Goal: Task Accomplishment & Management: Manage account settings

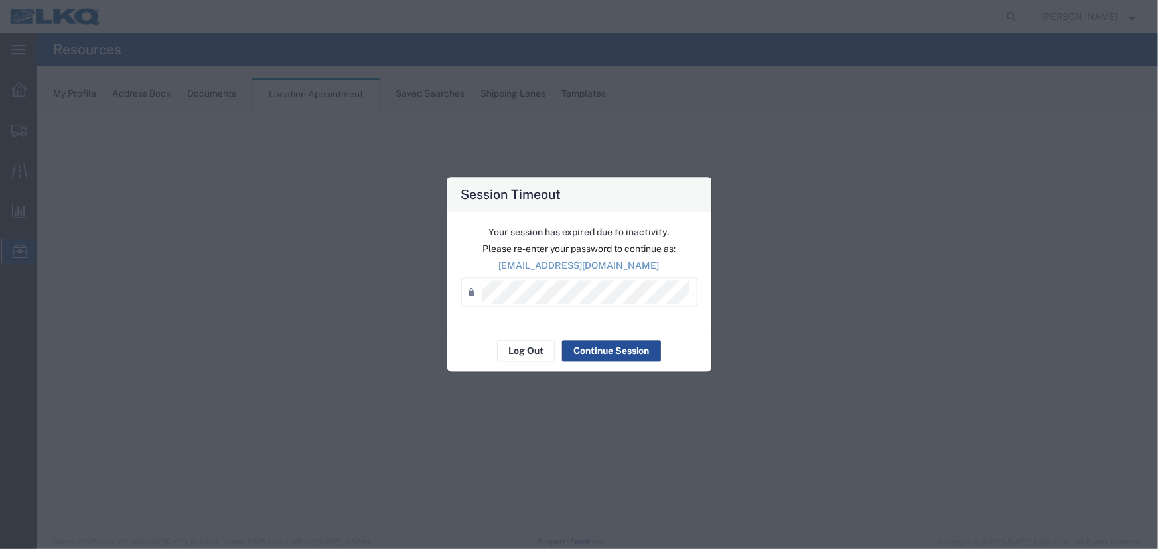
select select "27634"
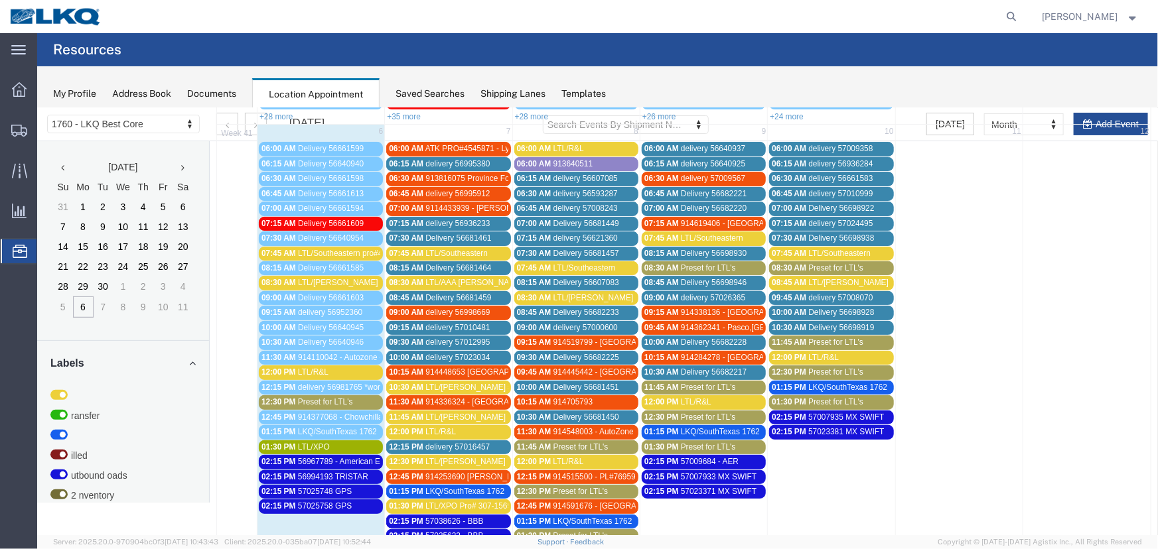
scroll to position [241, 0]
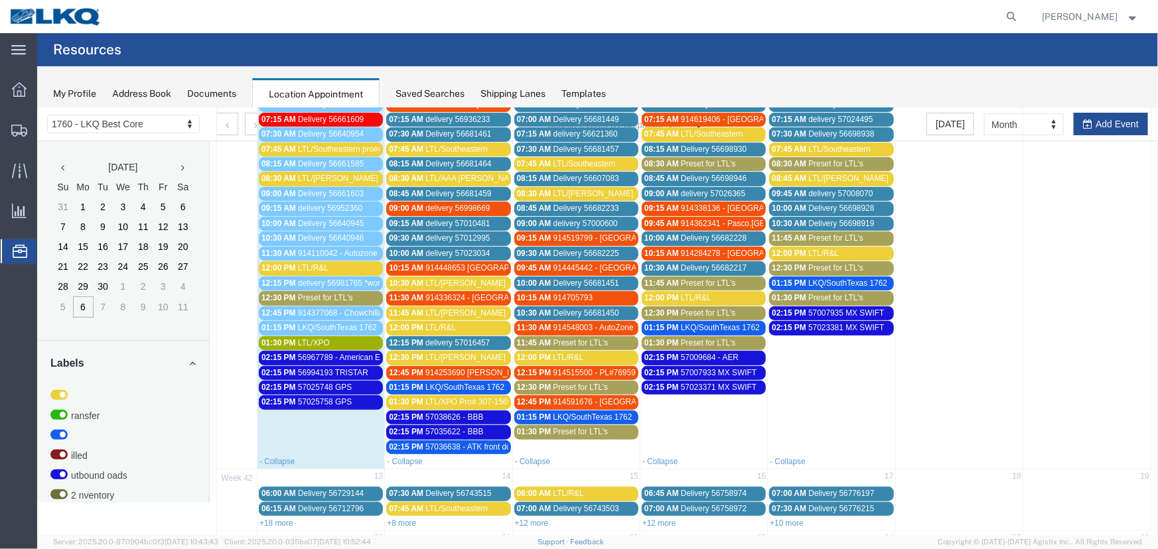
click at [554, 431] on span "Preset for LTL's" at bounding box center [580, 431] width 55 height 9
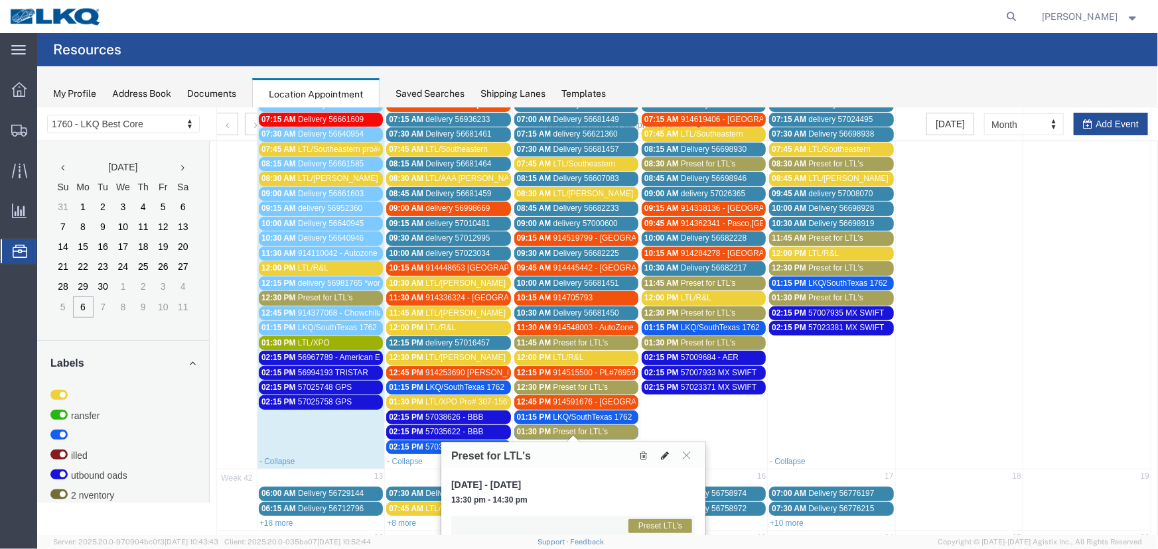
click at [665, 454] on icon at bounding box center [664, 454] width 8 height 9
select select "1"
select select "420"
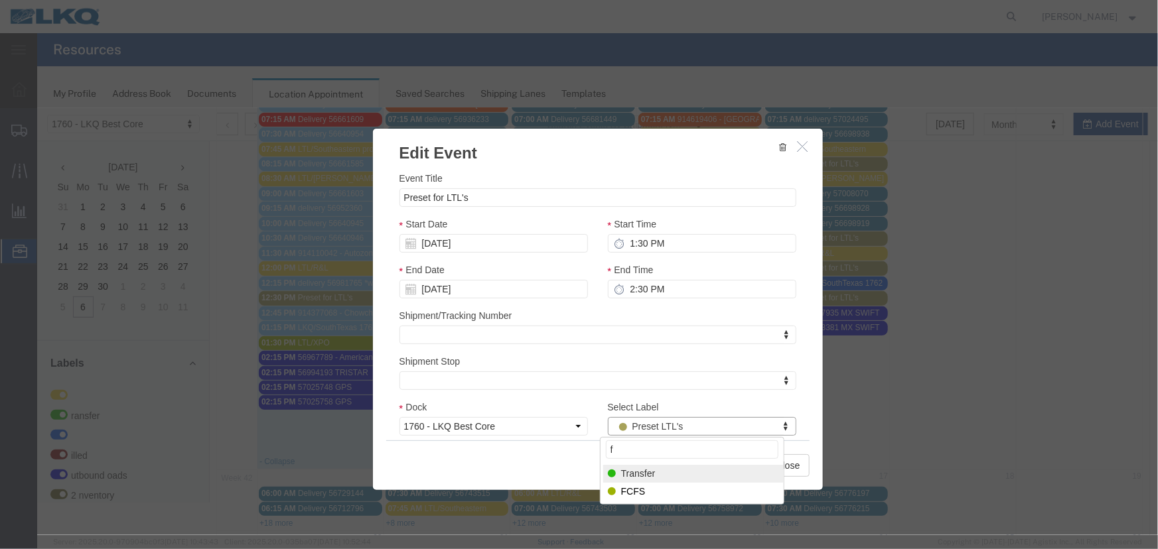
type input "f"
select select "180"
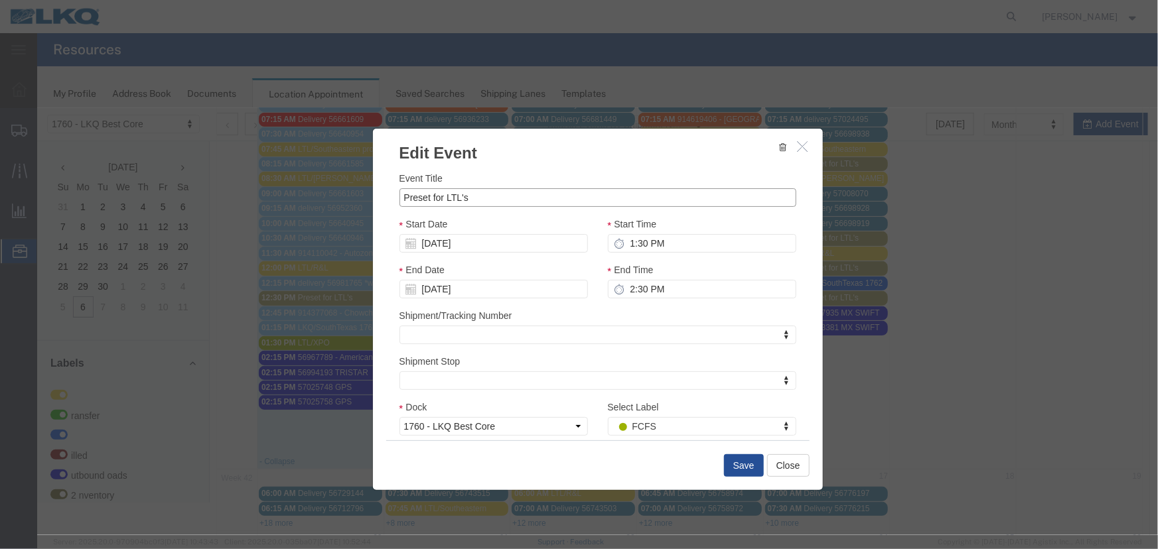
drag, startPoint x: 476, startPoint y: 204, endPoint x: 287, endPoint y: 204, distance: 188.4
click at [289, 204] on div "Edit Event Event Title Preset for LTL's Start Date [DATE] Start Time 1:30 PM En…" at bounding box center [596, 320] width 1120 height 427
type input "LTL/XPO"
click at [733, 464] on button "Save" at bounding box center [743, 465] width 40 height 23
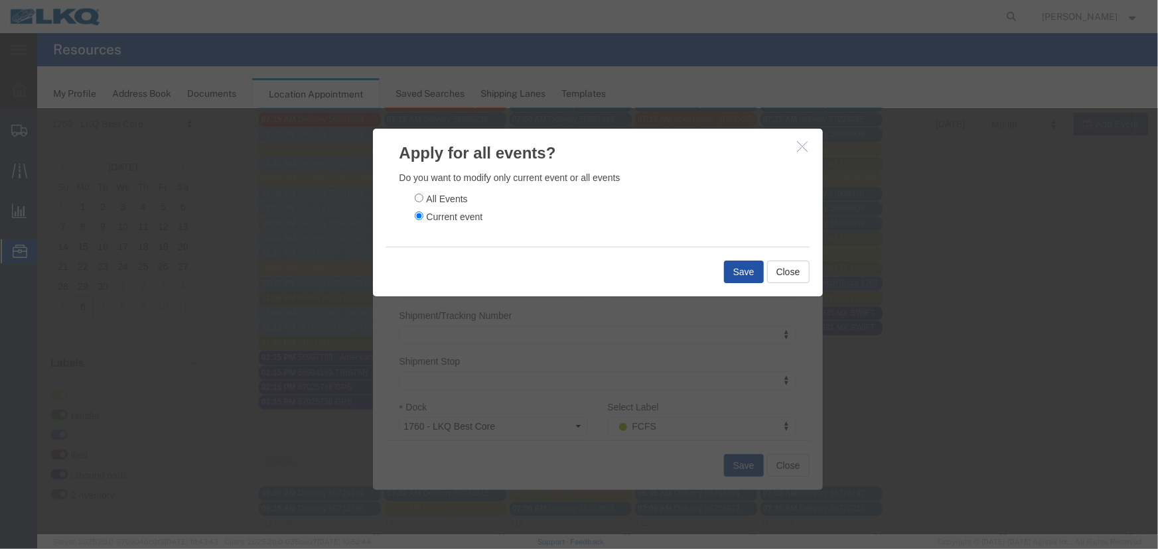
click at [729, 267] on button "Save" at bounding box center [743, 271] width 40 height 23
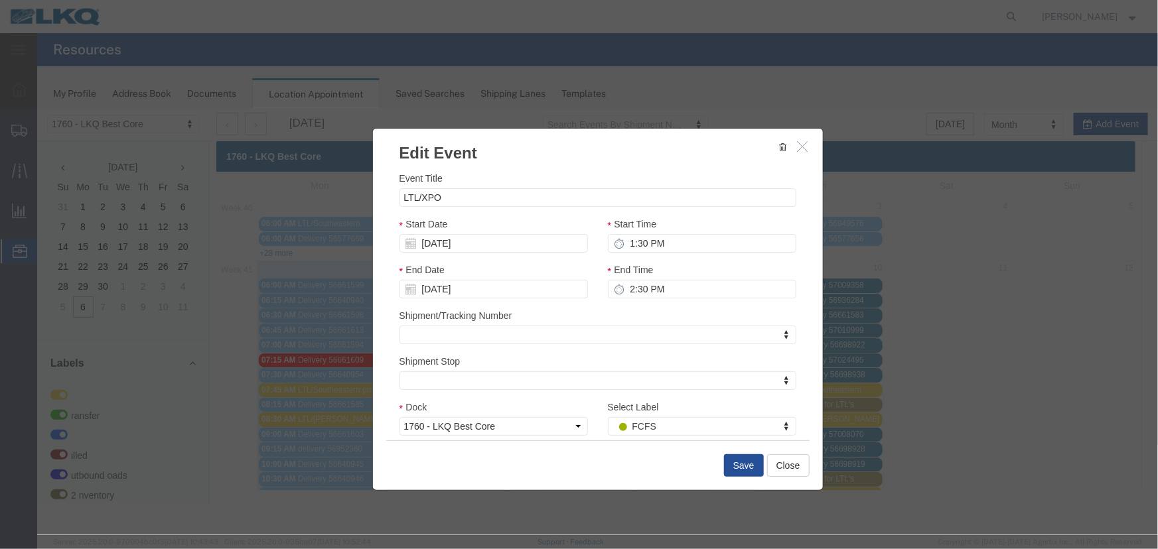
scroll to position [0, 0]
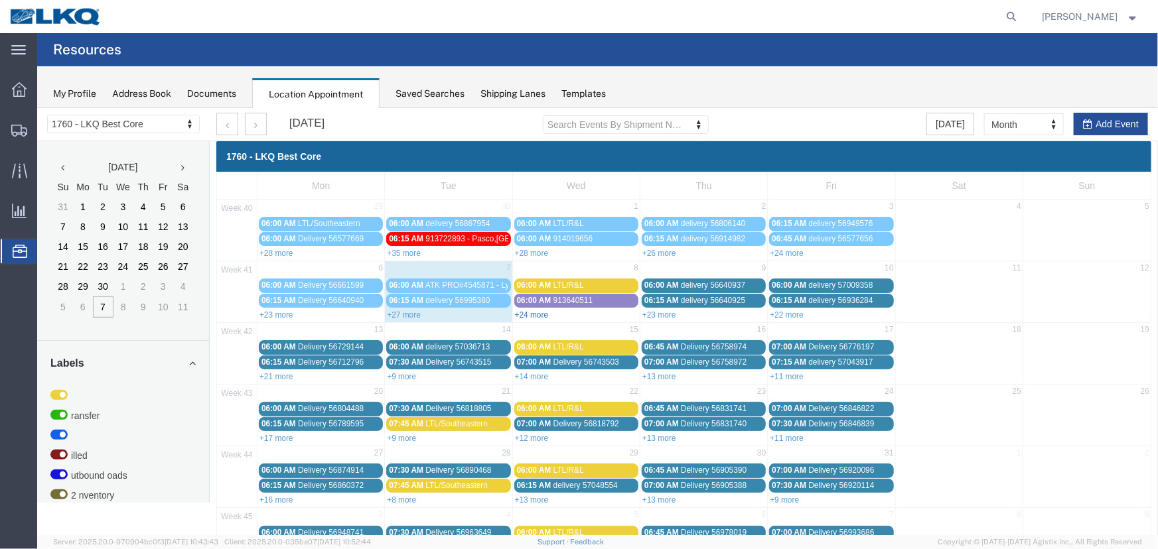
click at [537, 314] on link "+24 more" at bounding box center [531, 314] width 34 height 9
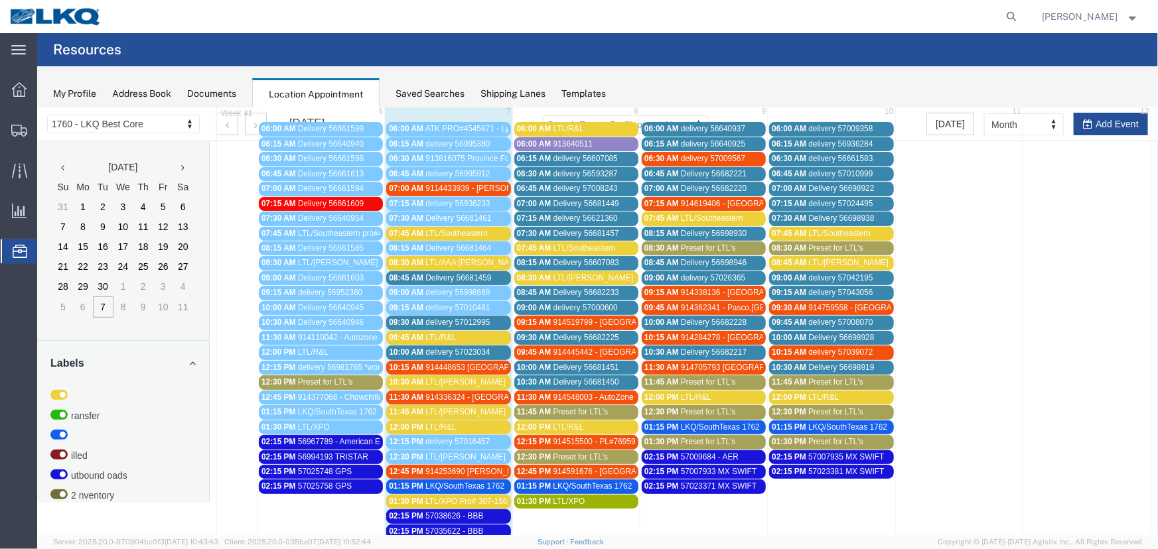
scroll to position [226, 0]
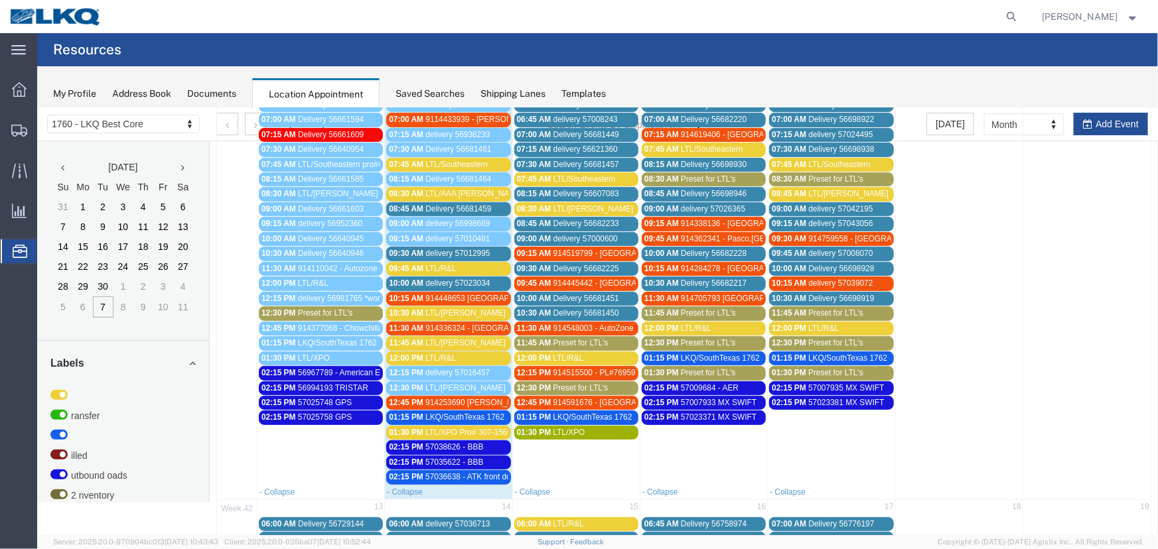
click at [565, 340] on span "Preset for LTL's" at bounding box center [580, 342] width 55 height 9
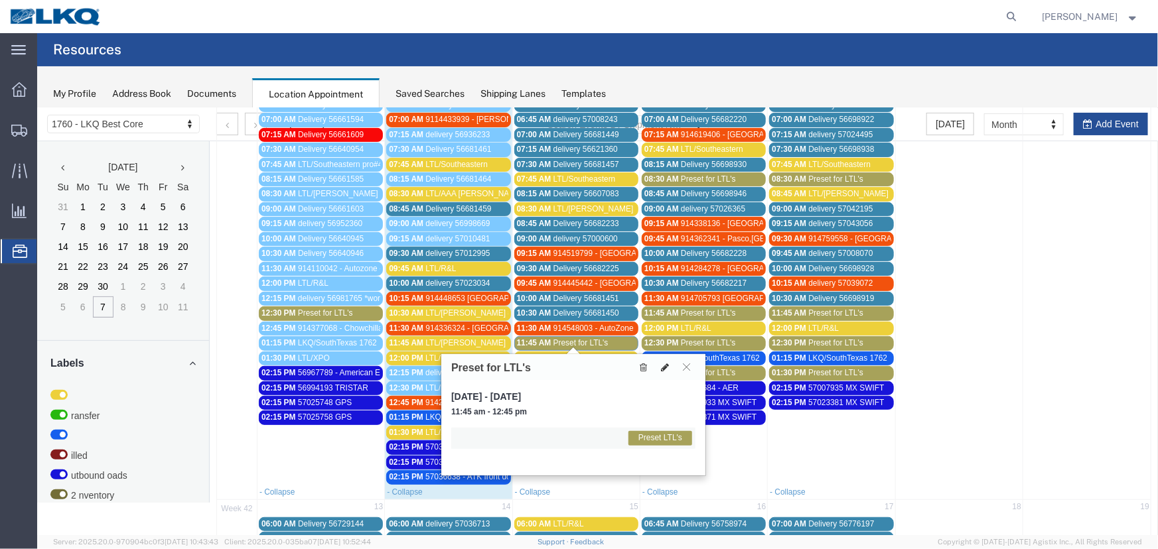
click at [660, 364] on icon at bounding box center [664, 366] width 8 height 9
select select "1"
select select "420"
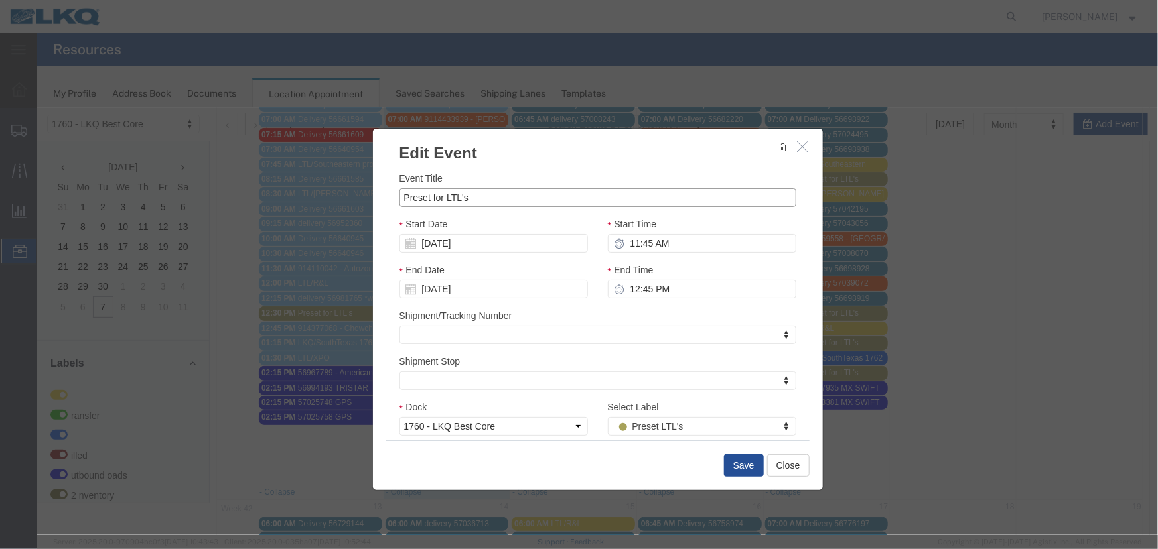
drag, startPoint x: 368, startPoint y: 204, endPoint x: 261, endPoint y: 204, distance: 106.8
click at [282, 204] on div "Edit Event Event Title Preset for LTL's Start Date [DATE] Start Time 11:45 AM E…" at bounding box center [596, 320] width 1120 height 427
type input "LTL/AAA [PERSON_NAME]"
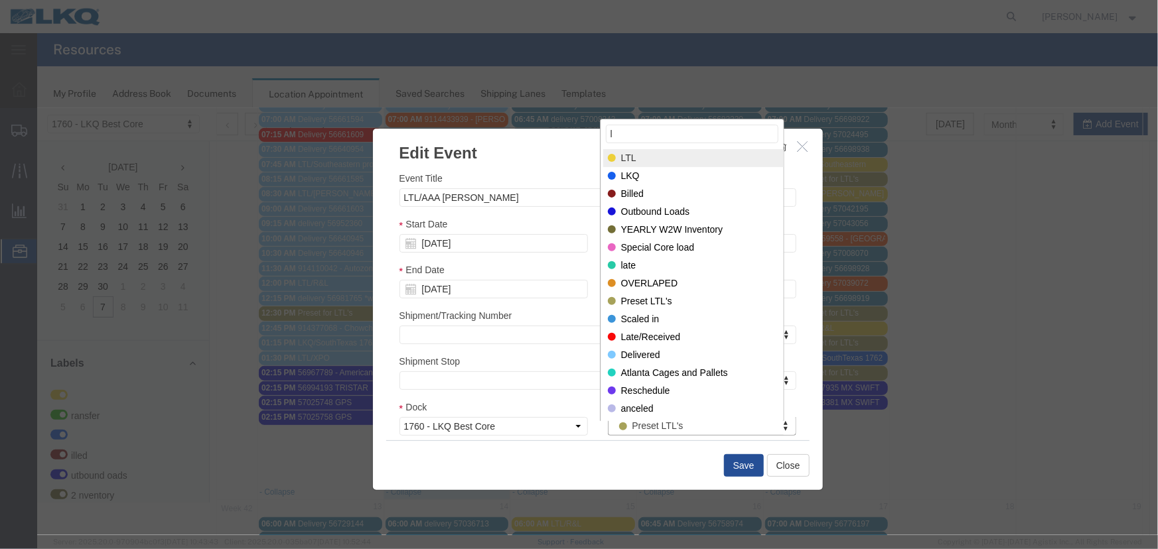
type input "l"
select select "25"
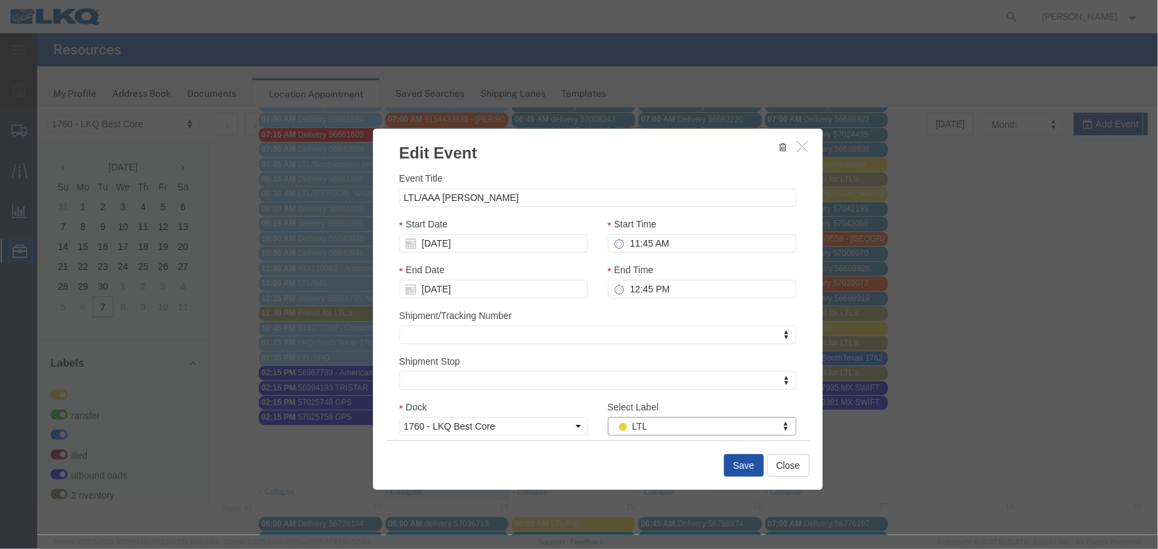
click at [736, 464] on button "Save" at bounding box center [743, 465] width 40 height 23
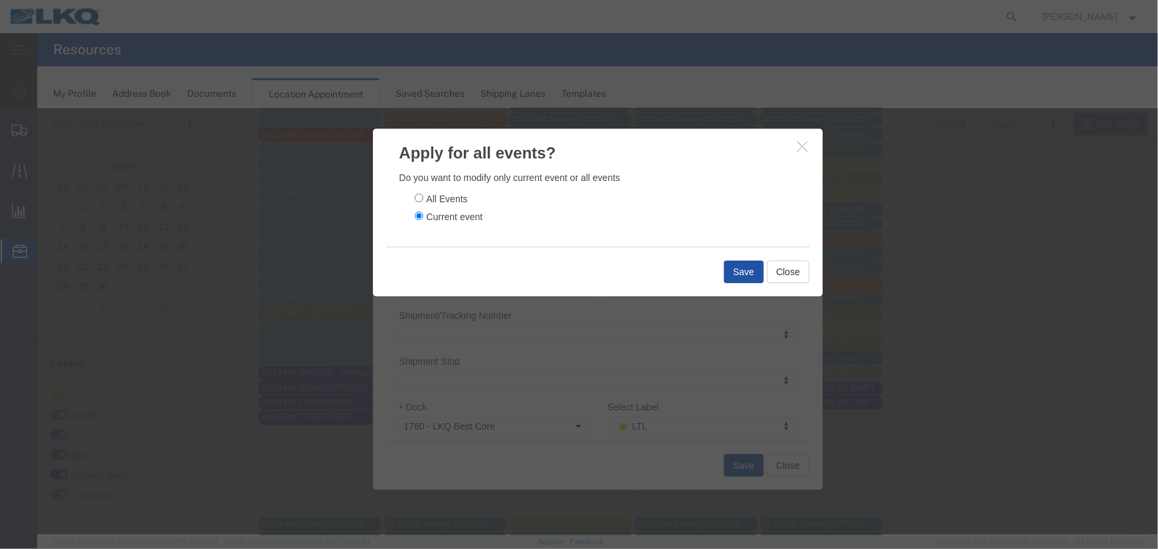
click at [742, 271] on button "Save" at bounding box center [743, 271] width 40 height 23
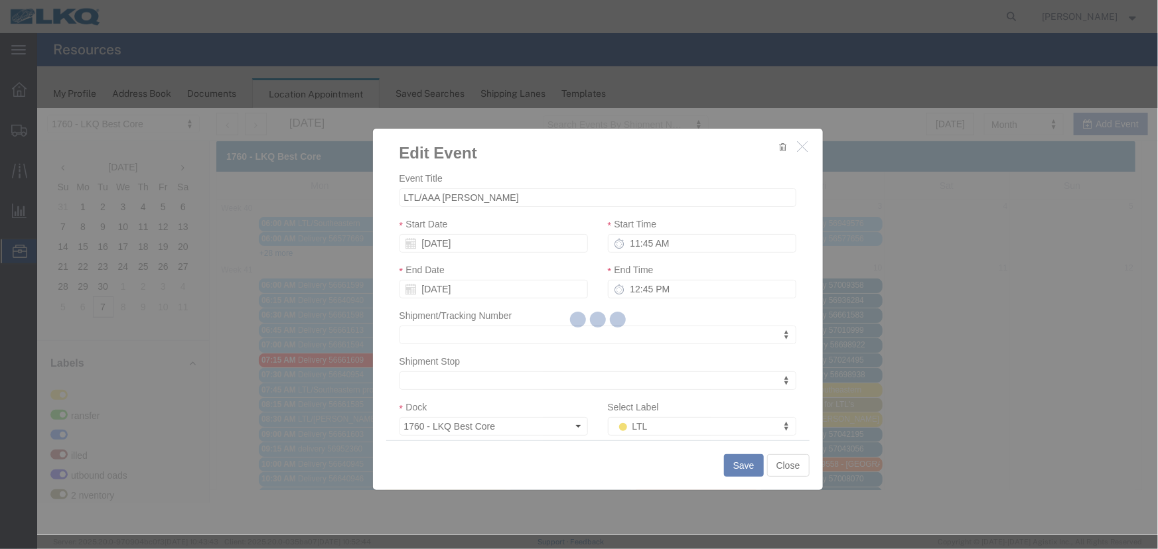
scroll to position [0, 0]
